Goal: Task Accomplishment & Management: Manage account settings

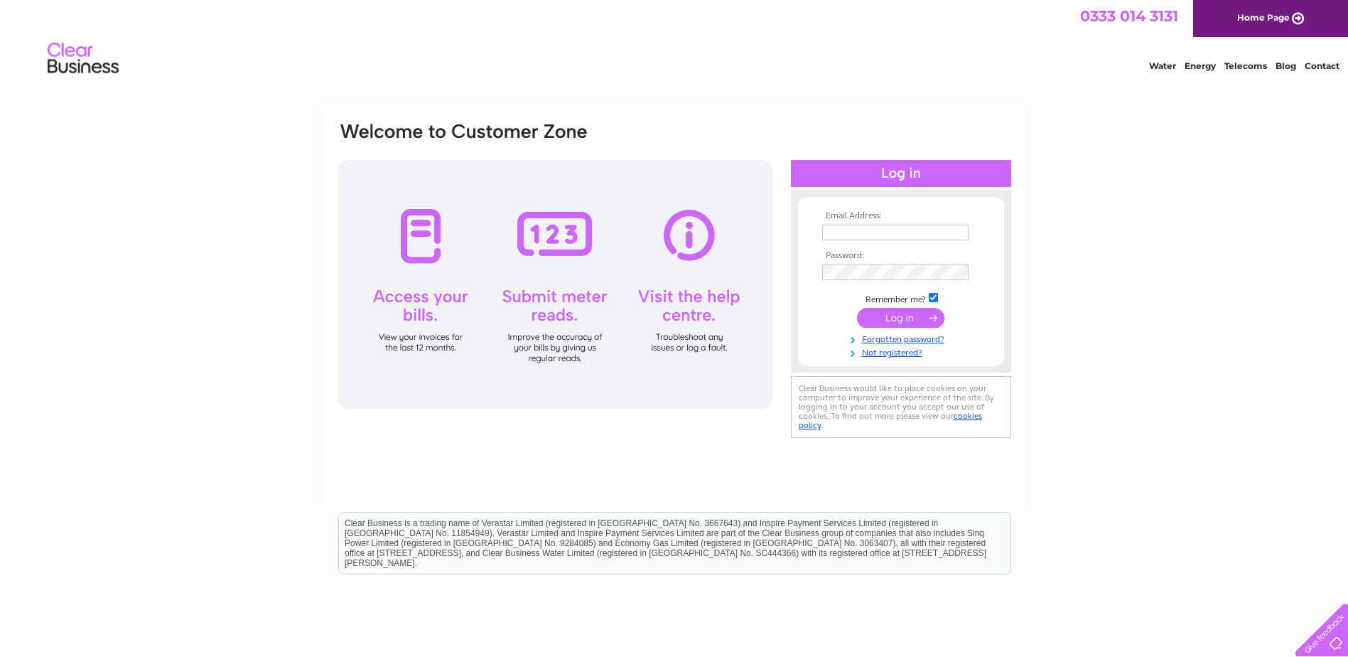
type input "accounts@ssf.org.uk"
click at [887, 319] on input "submit" at bounding box center [900, 318] width 87 height 20
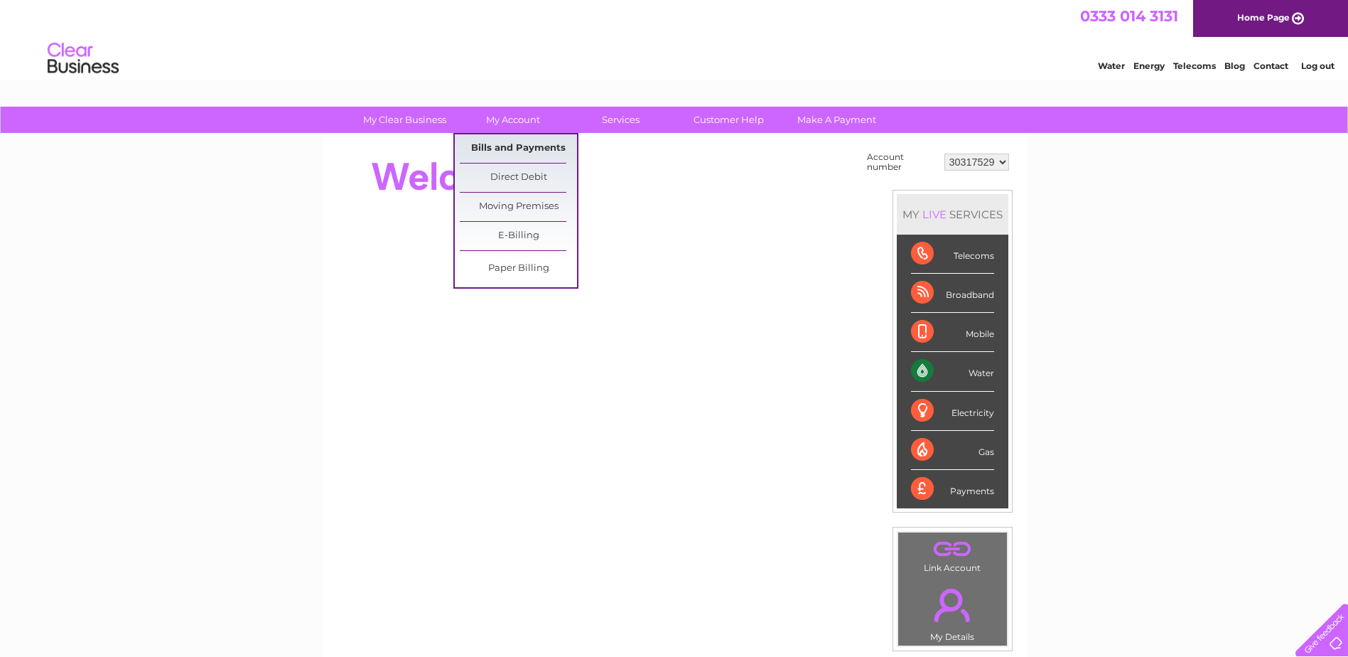
click at [509, 142] on link "Bills and Payments" at bounding box center [518, 148] width 117 height 28
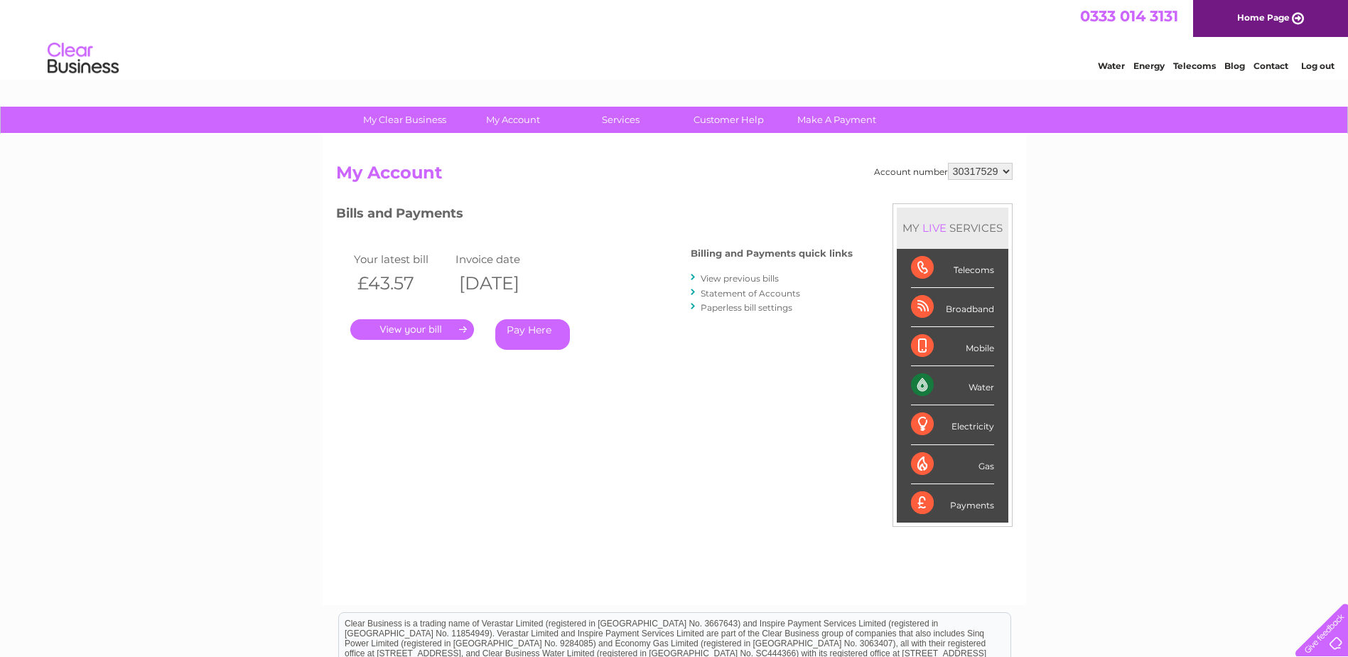
click at [433, 329] on link "." at bounding box center [412, 329] width 124 height 21
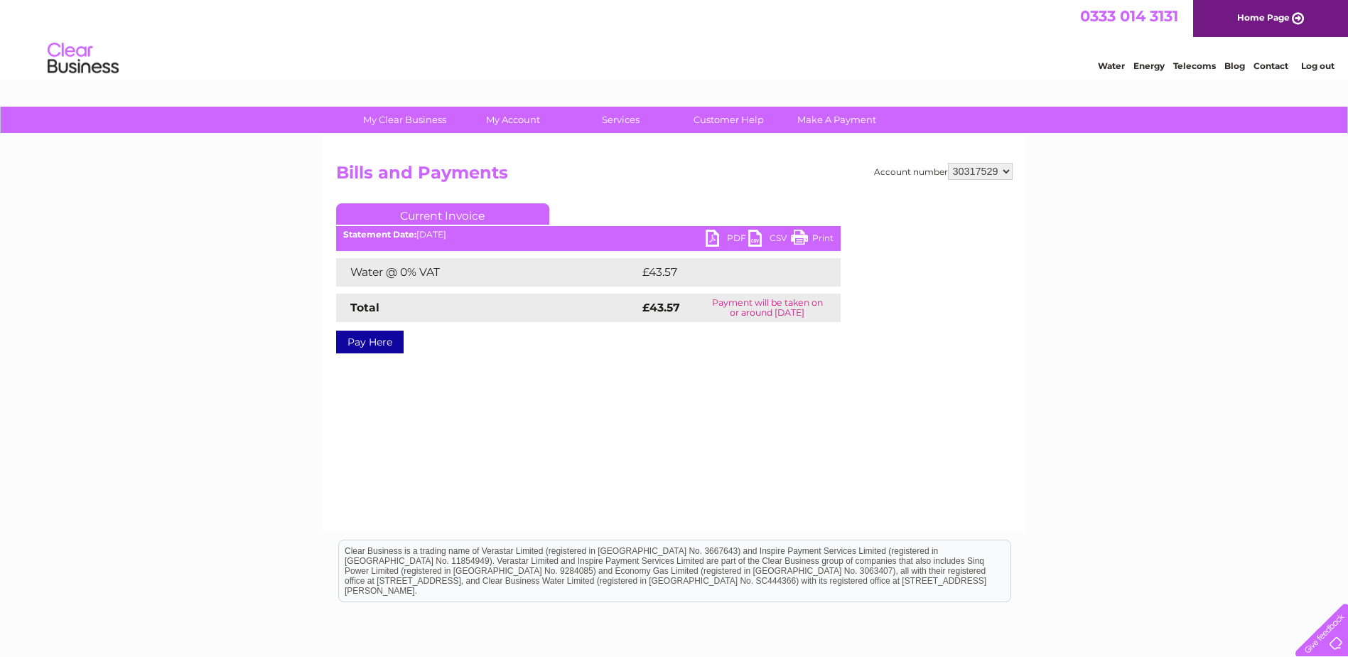
click at [711, 233] on link "PDF" at bounding box center [727, 239] width 43 height 21
